Goal: Information Seeking & Learning: Check status

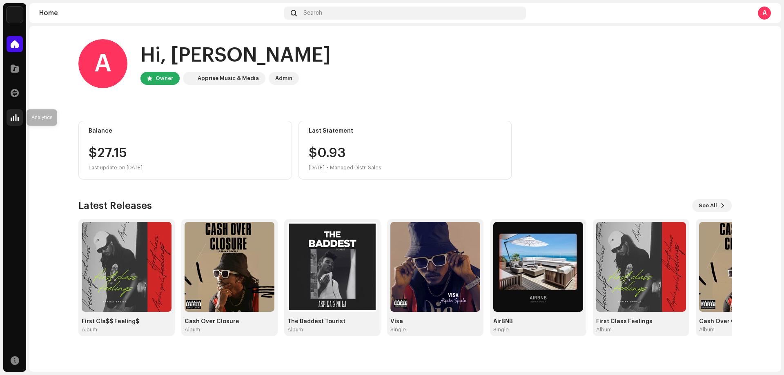
click at [15, 116] on span at bounding box center [15, 117] width 8 height 7
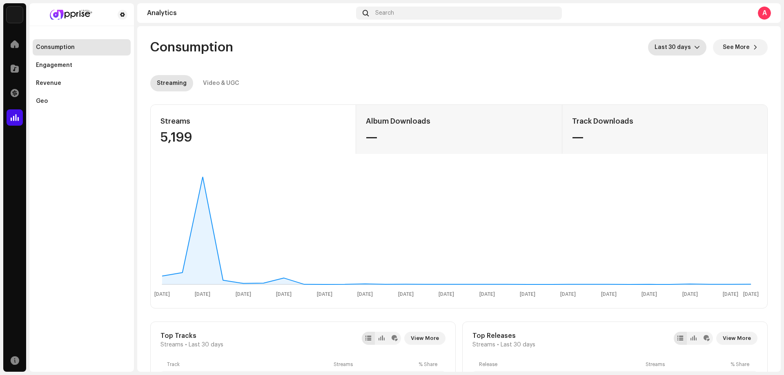
click at [694, 44] on div "dropdown trigger" at bounding box center [697, 47] width 6 height 16
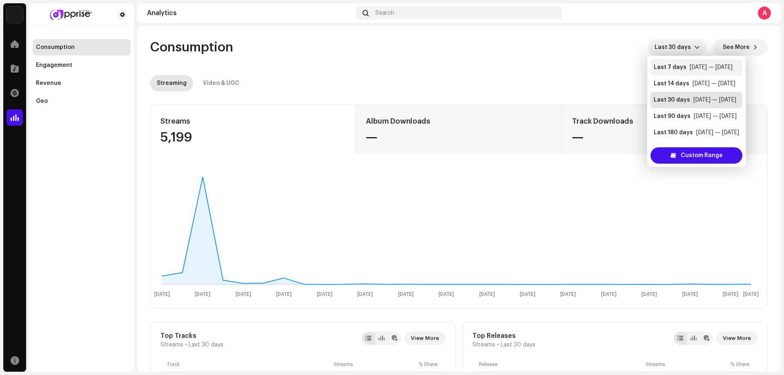
click at [676, 69] on div "Last 7 days" at bounding box center [670, 67] width 33 height 8
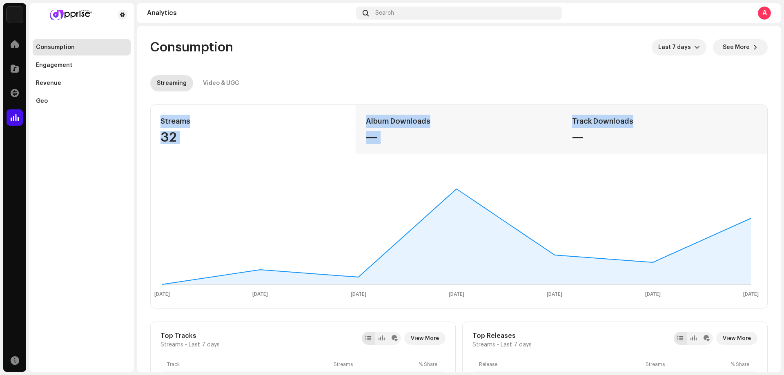
drag, startPoint x: 778, startPoint y: 85, endPoint x: 781, endPoint y: 103, distance: 17.9
click at [781, 103] on div "Aspika Spoila Home Catalog Transactions Analytics Resources Consumption Engagem…" at bounding box center [392, 187] width 784 height 375
click at [676, 60] on re-o-consumption-dashboard-header "Consumption Last 7 days See More Streaming Video & UGC" at bounding box center [458, 62] width 617 height 72
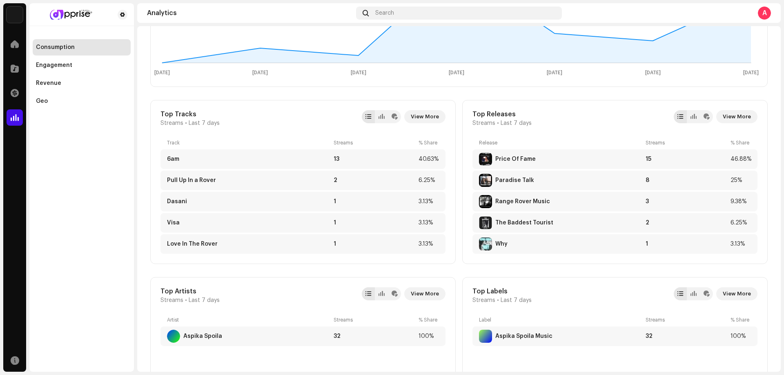
scroll to position [243, 0]
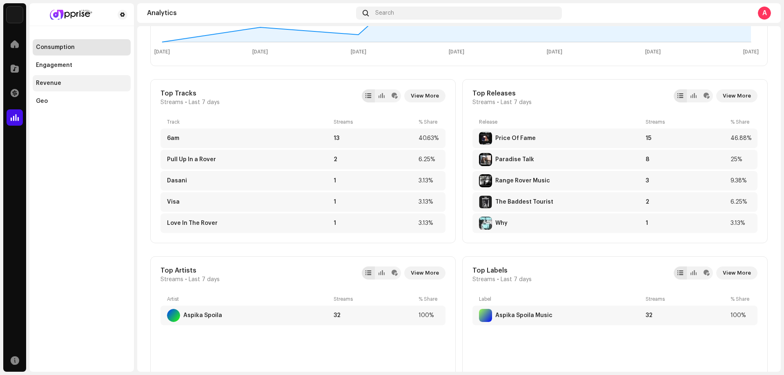
click at [67, 80] on div "Revenue" at bounding box center [81, 83] width 91 height 7
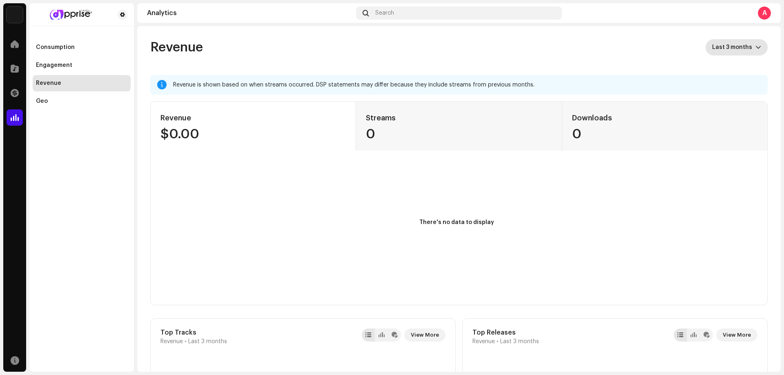
click at [736, 47] on span "Last 3 months" at bounding box center [733, 47] width 43 height 16
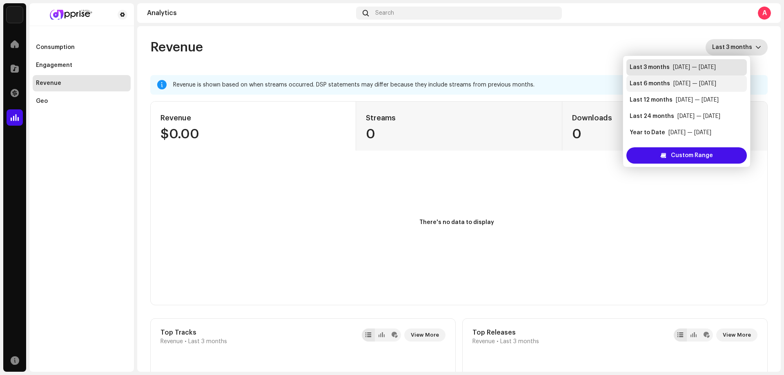
click at [660, 80] on div "Last 6 months" at bounding box center [650, 84] width 40 height 8
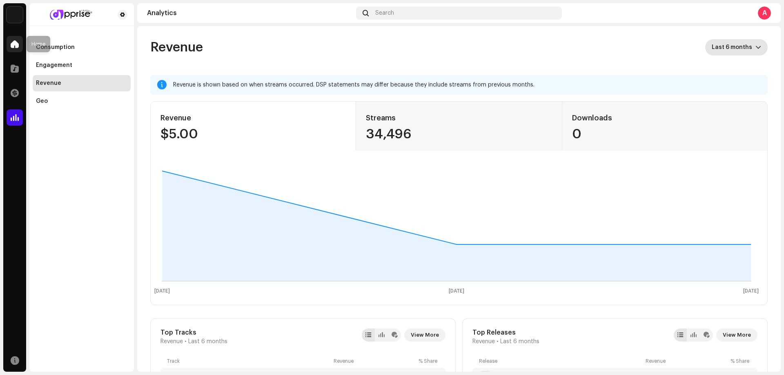
click at [20, 45] on div at bounding box center [15, 44] width 16 height 16
